Goal: Task Accomplishment & Management: Use online tool/utility

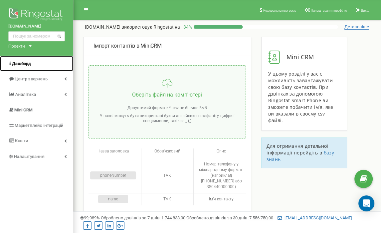
click at [24, 65] on span "Дашборд" at bounding box center [21, 63] width 19 height 5
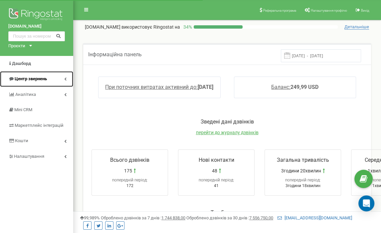
click at [31, 79] on span "Центр звернень" at bounding box center [31, 78] width 32 height 5
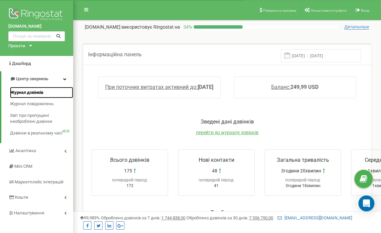
click at [35, 92] on span "Журнал дзвінків" at bounding box center [26, 92] width 33 height 6
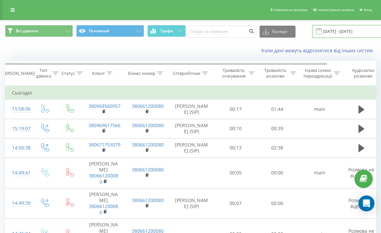
click at [327, 33] on input "[DATE] - [DATE]" at bounding box center [352, 31] width 80 height 13
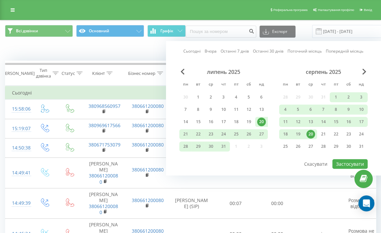
click at [310, 136] on div "20" at bounding box center [310, 134] width 9 height 9
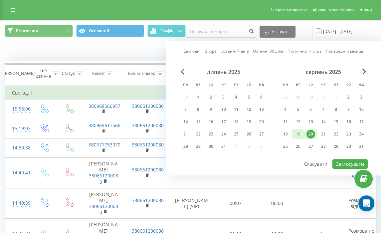
click at [295, 135] on div "19" at bounding box center [298, 134] width 9 height 9
click at [283, 134] on div "18" at bounding box center [285, 134] width 9 height 9
click at [292, 134] on div "19" at bounding box center [298, 134] width 13 height 10
click at [283, 134] on div "18" at bounding box center [285, 134] width 9 height 9
click at [296, 132] on div "19" at bounding box center [298, 134] width 9 height 9
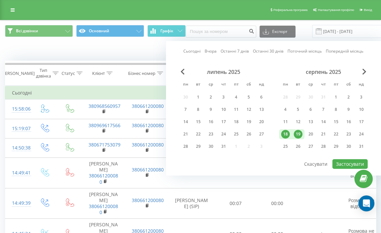
click at [285, 132] on div "18" at bounding box center [285, 134] width 9 height 9
click at [295, 133] on div "19" at bounding box center [298, 134] width 9 height 9
click at [299, 133] on div "19" at bounding box center [298, 134] width 9 height 9
click at [295, 131] on div "19" at bounding box center [298, 134] width 9 height 9
click at [342, 164] on button "Застосувати" at bounding box center [349, 164] width 35 height 10
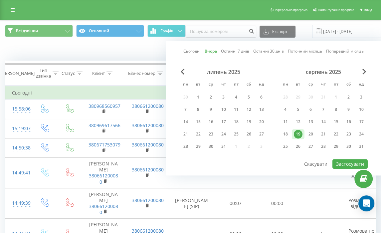
type input "19.08.2025 - 19.08.2025"
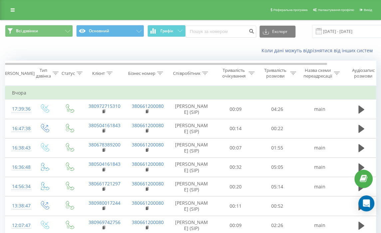
click at [207, 53] on div "Коли дані можуть відрізнятися вiд інших систем" at bounding box center [261, 50] width 237 height 7
click at [160, 46] on div "Коли дані можуть відрізнятися вiд інших систем" at bounding box center [190, 51] width 380 height 16
click at [275, 32] on button "Експорт" at bounding box center [277, 32] width 36 height 12
click at [274, 57] on div ".xls" at bounding box center [277, 56] width 35 height 12
